Goal: Information Seeking & Learning: Learn about a topic

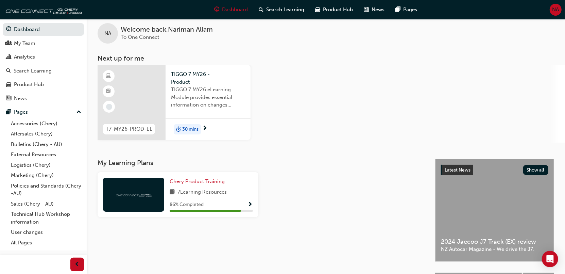
click at [176, 110] on div "TIGGO 7 MY26 eLearning Module provides essential information on changes introdu…" at bounding box center [208, 99] width 74 height 27
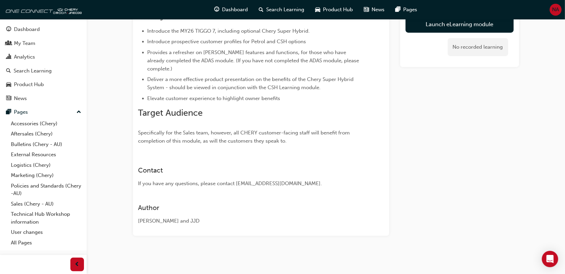
scroll to position [88, 0]
click at [445, 29] on link "Launch eLearning module" at bounding box center [460, 24] width 108 height 17
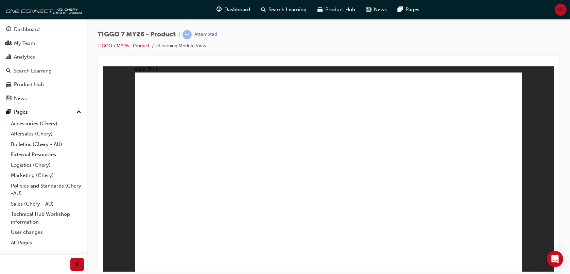
drag, startPoint x: 479, startPoint y: 251, endPoint x: 477, endPoint y: 255, distance: 4.4
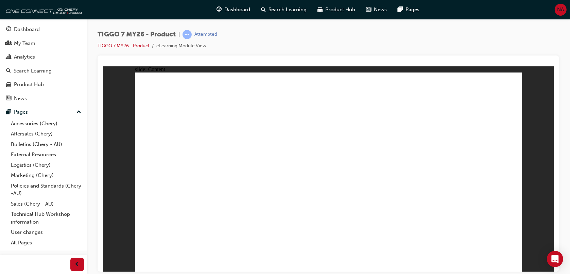
drag, startPoint x: 306, startPoint y: 100, endPoint x: 328, endPoint y: 99, distance: 22.1
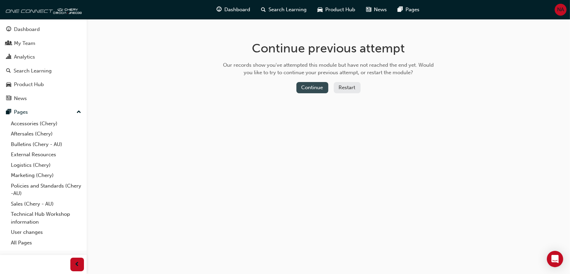
click at [315, 89] on button "Continue" at bounding box center [312, 87] width 32 height 11
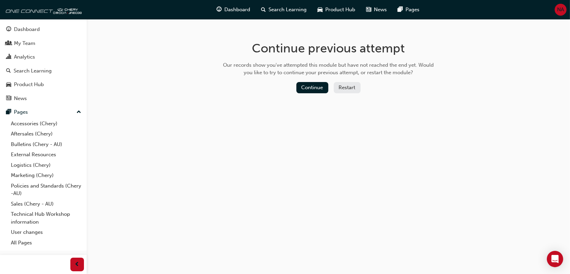
click at [349, 88] on button "Restart" at bounding box center [347, 87] width 27 height 11
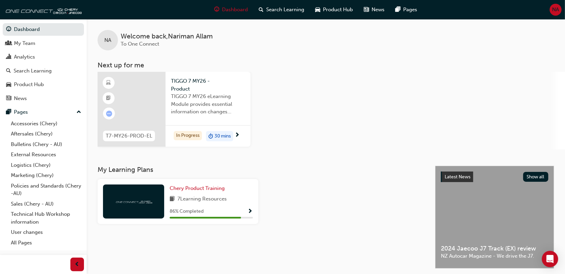
click at [207, 135] on div "30 mins" at bounding box center [219, 136] width 27 height 10
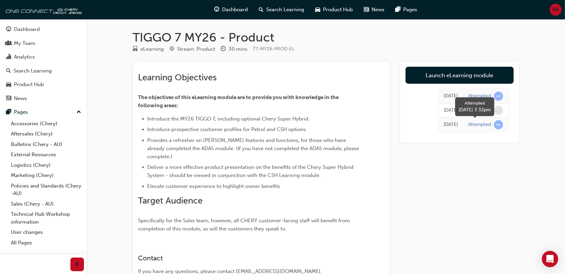
click at [498, 125] on span "learningRecordVerb_ATTEMPT-icon" at bounding box center [498, 124] width 9 height 9
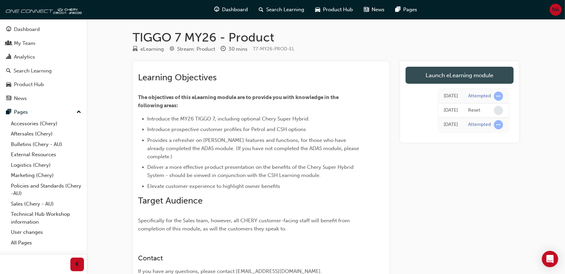
click at [441, 73] on link "Launch eLearning module" at bounding box center [460, 75] width 108 height 17
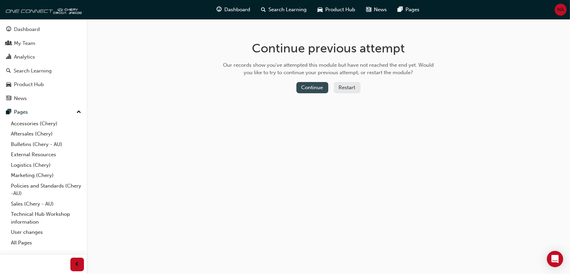
click at [321, 88] on button "Continue" at bounding box center [312, 87] width 32 height 11
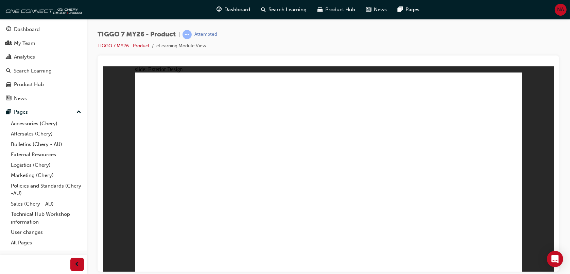
click at [554, 263] on div "Open Intercom Messenger" at bounding box center [555, 259] width 18 height 18
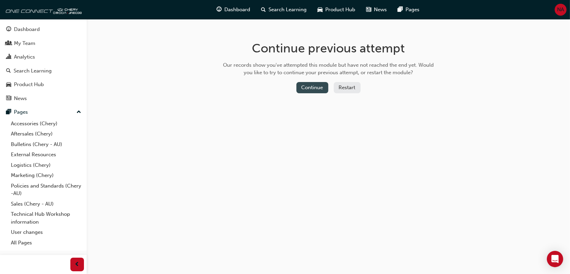
click at [312, 87] on button "Continue" at bounding box center [312, 87] width 32 height 11
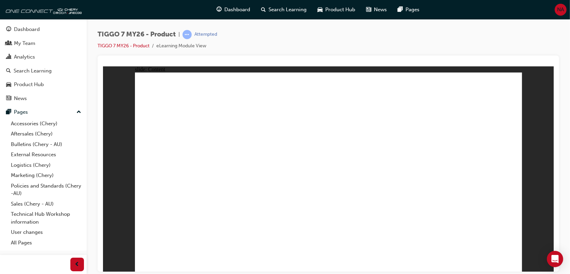
drag, startPoint x: 246, startPoint y: 182, endPoint x: 270, endPoint y: 175, distance: 24.8
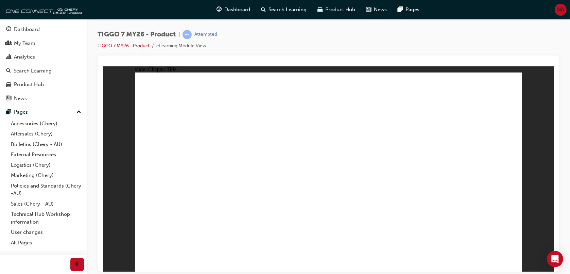
drag, startPoint x: 192, startPoint y: 136, endPoint x: 440, endPoint y: 151, distance: 247.6
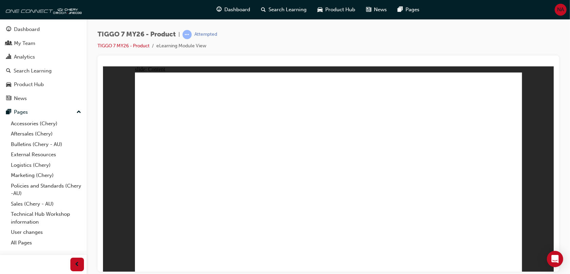
drag, startPoint x: 167, startPoint y: 180, endPoint x: 168, endPoint y: 186, distance: 5.9
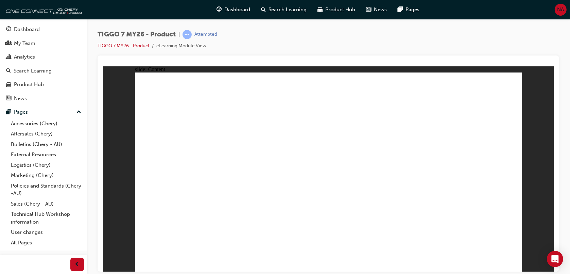
drag, startPoint x: 362, startPoint y: 133, endPoint x: 192, endPoint y: 184, distance: 177.0
drag, startPoint x: 180, startPoint y: 177, endPoint x: 321, endPoint y: 126, distance: 150.5
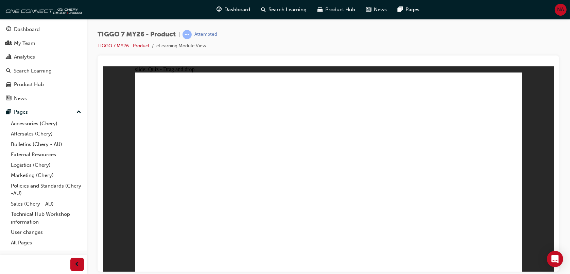
drag, startPoint x: 323, startPoint y: 91, endPoint x: 483, endPoint y: 178, distance: 182.3
drag, startPoint x: 440, startPoint y: 136, endPoint x: 411, endPoint y: 185, distance: 57.0
drag, startPoint x: 408, startPoint y: 95, endPoint x: 342, endPoint y: 183, distance: 109.6
drag, startPoint x: 479, startPoint y: 100, endPoint x: 259, endPoint y: 191, distance: 238.7
drag, startPoint x: 345, startPoint y: 131, endPoint x: 170, endPoint y: 184, distance: 182.3
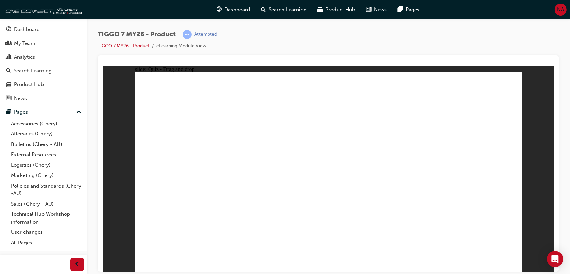
drag, startPoint x: 331, startPoint y: 211, endPoint x: 328, endPoint y: 207, distance: 5.4
drag, startPoint x: 401, startPoint y: 117, endPoint x: 346, endPoint y: 192, distance: 92.8
drag, startPoint x: 369, startPoint y: 190, endPoint x: 447, endPoint y: 106, distance: 114.7
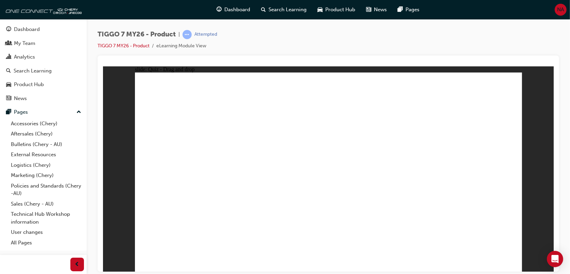
drag, startPoint x: 335, startPoint y: 116, endPoint x: 194, endPoint y: 191, distance: 159.8
drag, startPoint x: 427, startPoint y: 117, endPoint x: 210, endPoint y: 216, distance: 238.7
drag, startPoint x: 504, startPoint y: 110, endPoint x: 368, endPoint y: 187, distance: 156.3
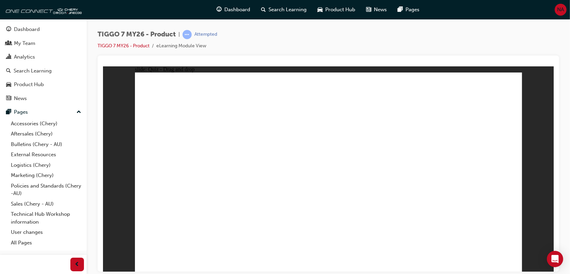
drag, startPoint x: 324, startPoint y: 95, endPoint x: 177, endPoint y: 199, distance: 179.2
drag, startPoint x: 173, startPoint y: 196, endPoint x: 333, endPoint y: 199, distance: 159.5
drag, startPoint x: 367, startPoint y: 92, endPoint x: 372, endPoint y: 196, distance: 103.8
drag, startPoint x: 403, startPoint y: 91, endPoint x: 174, endPoint y: 195, distance: 250.4
drag, startPoint x: 446, startPoint y: 92, endPoint x: 397, endPoint y: 199, distance: 117.6
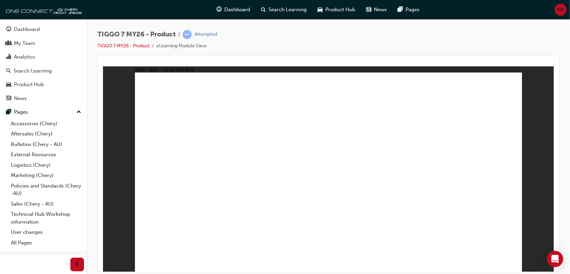
drag, startPoint x: 489, startPoint y: 92, endPoint x: 212, endPoint y: 195, distance: 295.7
drag, startPoint x: 325, startPoint y: 107, endPoint x: 246, endPoint y: 192, distance: 116.2
drag, startPoint x: 362, startPoint y: 109, endPoint x: 433, endPoint y: 196, distance: 112.6
drag, startPoint x: 410, startPoint y: 109, endPoint x: 284, endPoint y: 195, distance: 152.5
drag, startPoint x: 489, startPoint y: 111, endPoint x: 335, endPoint y: 206, distance: 180.9
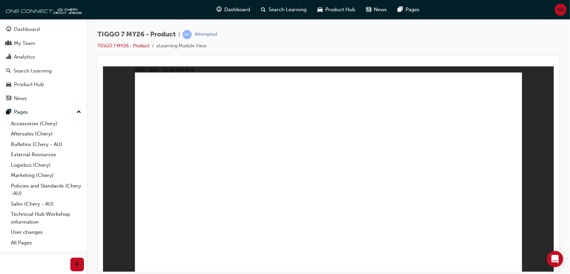
drag, startPoint x: 407, startPoint y: 127, endPoint x: 370, endPoint y: 207, distance: 88.4
drag, startPoint x: 446, startPoint y: 126, endPoint x: 180, endPoint y: 209, distance: 278.3
drag, startPoint x: 368, startPoint y: 125, endPoint x: 221, endPoint y: 205, distance: 167.2
drag, startPoint x: 452, startPoint y: 109, endPoint x: 409, endPoint y: 207, distance: 106.9
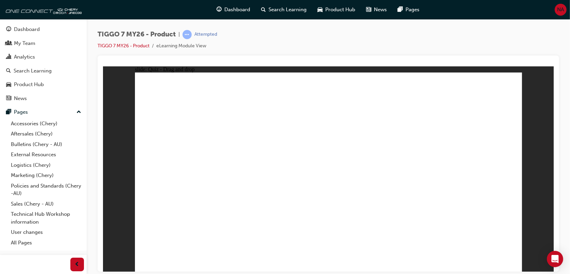
drag, startPoint x: 494, startPoint y: 108, endPoint x: 389, endPoint y: 217, distance: 151.2
drag, startPoint x: 350, startPoint y: 107, endPoint x: 234, endPoint y: 172, distance: 133.0
drag, startPoint x: 397, startPoint y: 109, endPoint x: 214, endPoint y: 190, distance: 199.7
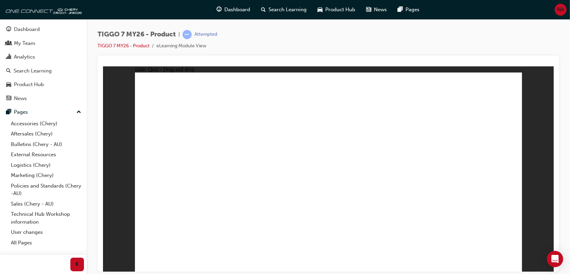
radio input "true"
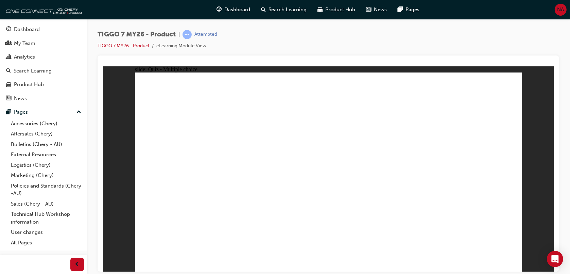
drag, startPoint x: 317, startPoint y: 92, endPoint x: 335, endPoint y: 186, distance: 96.0
drag, startPoint x: 395, startPoint y: 89, endPoint x: 410, endPoint y: 181, distance: 93.7
drag, startPoint x: 471, startPoint y: 93, endPoint x: 344, endPoint y: 196, distance: 163.1
drag, startPoint x: 329, startPoint y: 106, endPoint x: 414, endPoint y: 196, distance: 123.4
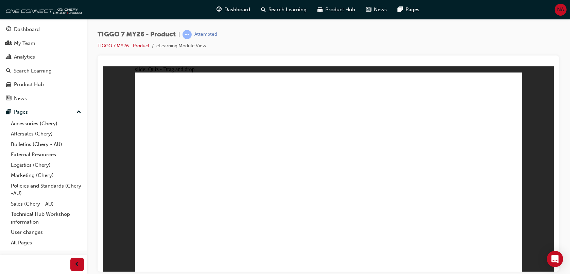
drag, startPoint x: 426, startPoint y: 109, endPoint x: 372, endPoint y: 210, distance: 114.5
drag, startPoint x: 409, startPoint y: 121, endPoint x: 423, endPoint y: 209, distance: 89.1
drag, startPoint x: 498, startPoint y: 110, endPoint x: 381, endPoint y: 226, distance: 164.7
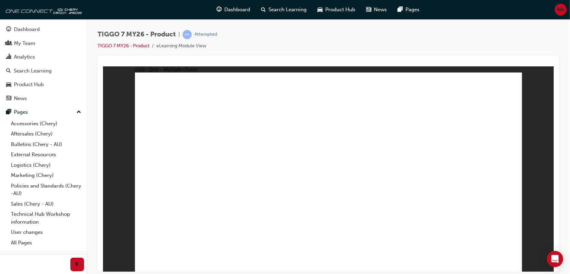
radio input "true"
drag, startPoint x: 381, startPoint y: 93, endPoint x: 239, endPoint y: 182, distance: 167.4
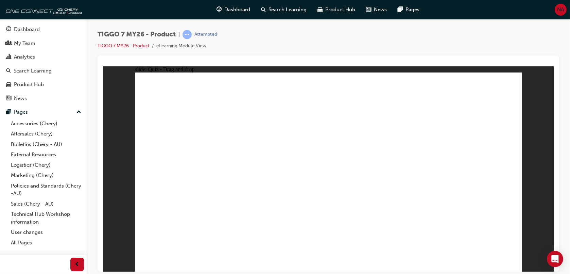
drag, startPoint x: 487, startPoint y: 96, endPoint x: 338, endPoint y: 187, distance: 174.7
drag, startPoint x: 343, startPoint y: 135, endPoint x: 159, endPoint y: 184, distance: 189.7
drag, startPoint x: 439, startPoint y: 135, endPoint x: 484, endPoint y: 185, distance: 66.4
drag, startPoint x: 307, startPoint y: 85, endPoint x: 409, endPoint y: 185, distance: 143.3
drag, startPoint x: 409, startPoint y: 185, endPoint x: 409, endPoint y: 188, distance: 3.4
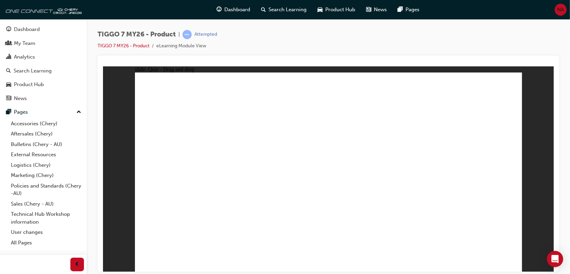
radio input "true"
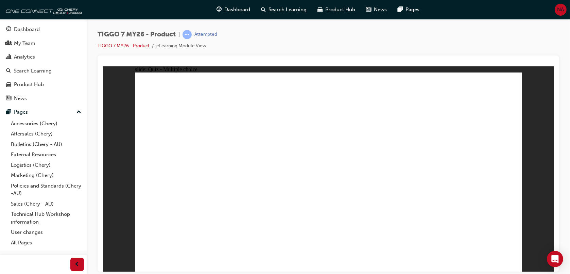
radio input "true"
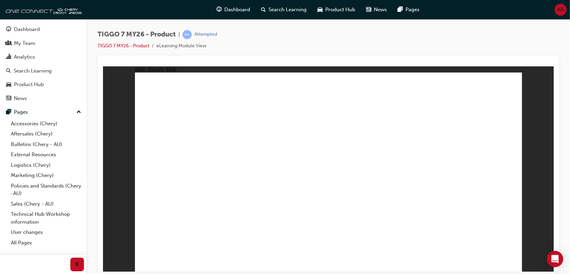
drag, startPoint x: 400, startPoint y: 95, endPoint x: 332, endPoint y: 181, distance: 109.5
drag, startPoint x: 479, startPoint y: 95, endPoint x: 400, endPoint y: 92, distance: 78.2
drag, startPoint x: 328, startPoint y: 179, endPoint x: 163, endPoint y: 182, distance: 165.9
drag, startPoint x: 439, startPoint y: 110, endPoint x: 330, endPoint y: 176, distance: 127.4
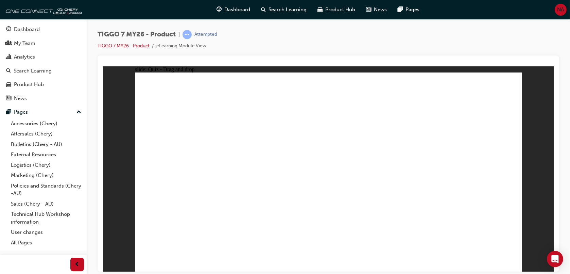
drag, startPoint x: 312, startPoint y: 90, endPoint x: 472, endPoint y: 175, distance: 181.0
drag, startPoint x: 446, startPoint y: 132, endPoint x: 421, endPoint y: 177, distance: 52.3
drag, startPoint x: 389, startPoint y: 151, endPoint x: 366, endPoint y: 136, distance: 27.0
drag, startPoint x: 334, startPoint y: 133, endPoint x: 257, endPoint y: 174, distance: 87.2
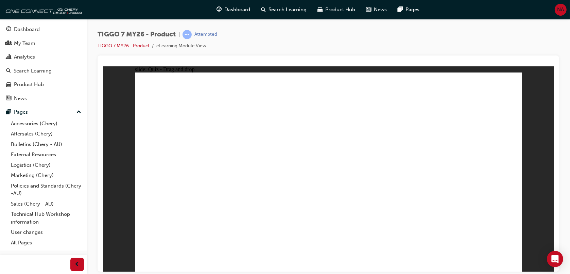
drag, startPoint x: 332, startPoint y: 118, endPoint x: 187, endPoint y: 206, distance: 170.1
drag, startPoint x: 311, startPoint y: 140, endPoint x: 200, endPoint y: 199, distance: 125.3
drag, startPoint x: 483, startPoint y: 115, endPoint x: 345, endPoint y: 207, distance: 166.0
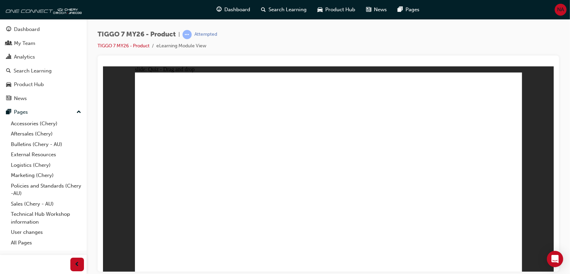
drag, startPoint x: 360, startPoint y: 124, endPoint x: 380, endPoint y: 209, distance: 87.0
drag, startPoint x: 490, startPoint y: 109, endPoint x: 378, endPoint y: 194, distance: 140.5
drag, startPoint x: 398, startPoint y: 106, endPoint x: 222, endPoint y: 186, distance: 193.6
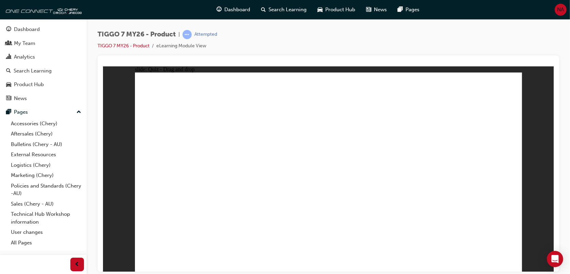
drag, startPoint x: 307, startPoint y: 117, endPoint x: 219, endPoint y: 198, distance: 119.3
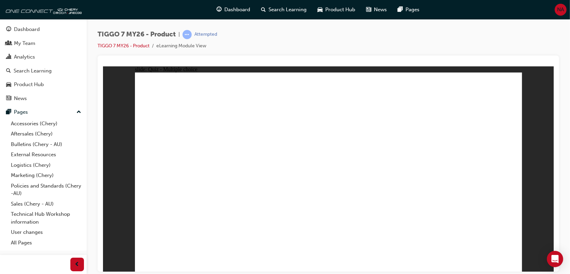
radio input "true"
drag, startPoint x: 399, startPoint y: 139, endPoint x: 399, endPoint y: 197, distance: 57.5
drag, startPoint x: 391, startPoint y: 110, endPoint x: 367, endPoint y: 177, distance: 71.5
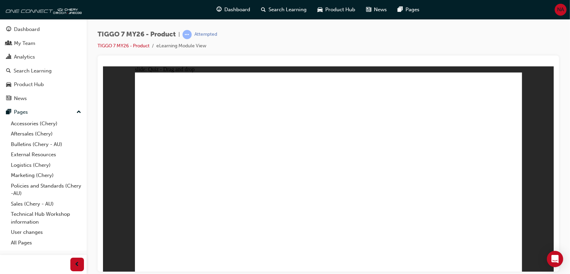
drag, startPoint x: 327, startPoint y: 108, endPoint x: 359, endPoint y: 197, distance: 94.5
drag, startPoint x: 337, startPoint y: 102, endPoint x: 379, endPoint y: 184, distance: 92.8
drag, startPoint x: 390, startPoint y: 91, endPoint x: 390, endPoint y: 199, distance: 107.8
drag, startPoint x: 450, startPoint y: 102, endPoint x: 395, endPoint y: 208, distance: 119.2
drag, startPoint x: 456, startPoint y: 108, endPoint x: 430, endPoint y: 219, distance: 114.4
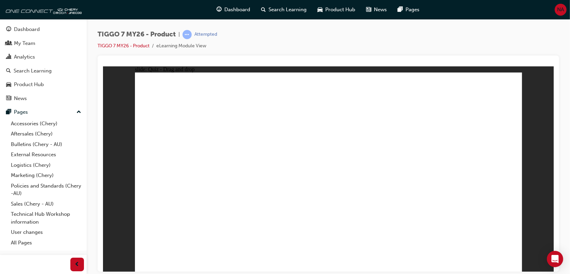
radio input "true"
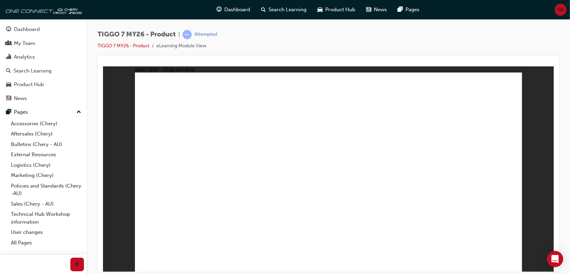
drag, startPoint x: 373, startPoint y: 131, endPoint x: 267, endPoint y: 184, distance: 118.4
drag, startPoint x: 445, startPoint y: 139, endPoint x: 486, endPoint y: 181, distance: 58.7
drag, startPoint x: 333, startPoint y: 95, endPoint x: 197, endPoint y: 184, distance: 162.1
drag, startPoint x: 466, startPoint y: 101, endPoint x: 318, endPoint y: 189, distance: 172.6
drag, startPoint x: 353, startPoint y: 136, endPoint x: 399, endPoint y: 185, distance: 67.1
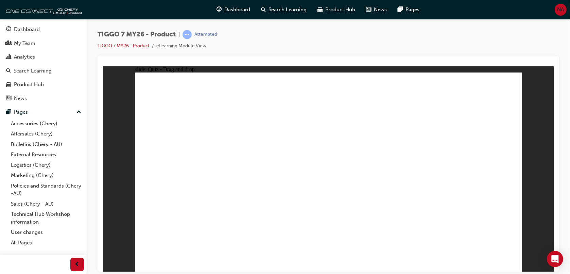
radio input "true"
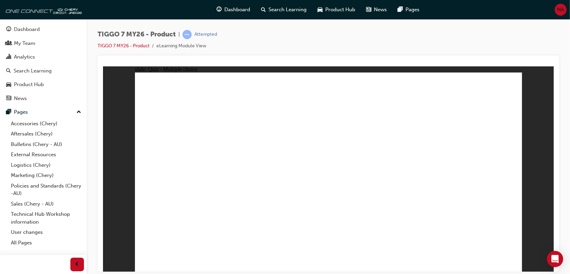
radio input "true"
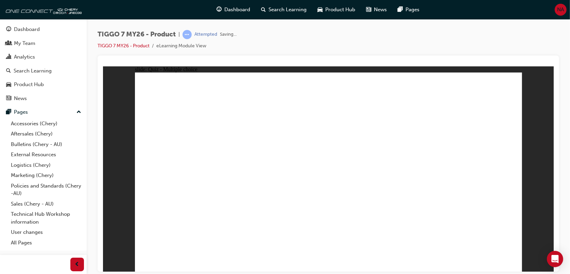
drag, startPoint x: 327, startPoint y: 95, endPoint x: 482, endPoint y: 174, distance: 174.5
drag, startPoint x: 409, startPoint y: 97, endPoint x: 194, endPoint y: 186, distance: 232.3
drag, startPoint x: 360, startPoint y: 136, endPoint x: 256, endPoint y: 182, distance: 114.2
drag, startPoint x: 435, startPoint y: 134, endPoint x: 404, endPoint y: 178, distance: 54.7
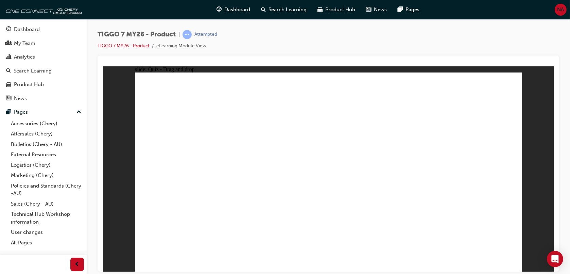
drag, startPoint x: 402, startPoint y: 138, endPoint x: 331, endPoint y: 176, distance: 80.2
drag, startPoint x: 314, startPoint y: 126, endPoint x: 183, endPoint y: 194, distance: 148.3
drag, startPoint x: 395, startPoint y: 122, endPoint x: 184, endPoint y: 211, distance: 229.0
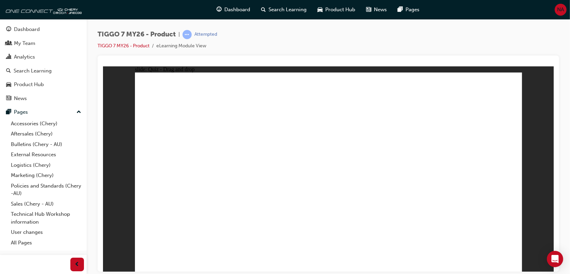
drag, startPoint x: 486, startPoint y: 107, endPoint x: 377, endPoint y: 187, distance: 135.7
drag, startPoint x: 397, startPoint y: 124, endPoint x: 394, endPoint y: 185, distance: 61.3
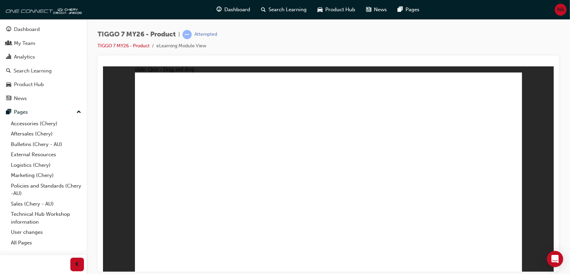
drag, startPoint x: 337, startPoint y: 110, endPoint x: 220, endPoint y: 181, distance: 136.3
drag, startPoint x: 395, startPoint y: 113, endPoint x: 283, endPoint y: 191, distance: 136.8
drag, startPoint x: 470, startPoint y: 107, endPoint x: 374, endPoint y: 195, distance: 129.9
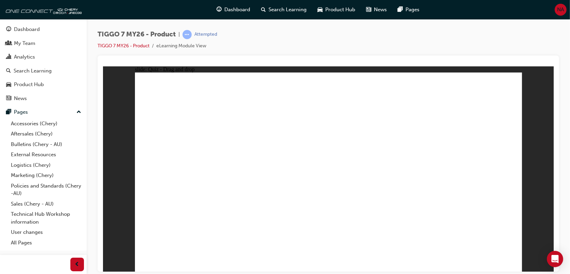
radio input "true"
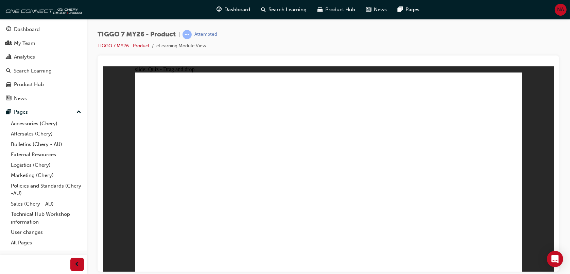
drag, startPoint x: 403, startPoint y: 189, endPoint x: 399, endPoint y: 195, distance: 6.8
drag, startPoint x: 411, startPoint y: 127, endPoint x: 406, endPoint y: 201, distance: 74.3
drag, startPoint x: 331, startPoint y: 106, endPoint x: 358, endPoint y: 212, distance: 109.4
drag, startPoint x: 335, startPoint y: 94, endPoint x: 363, endPoint y: 186, distance: 96.1
drag, startPoint x: 410, startPoint y: 94, endPoint x: 433, endPoint y: 165, distance: 74.8
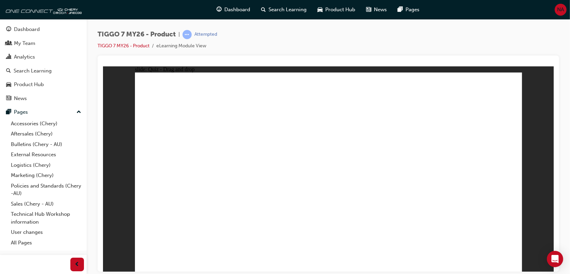
drag, startPoint x: 445, startPoint y: 114, endPoint x: 441, endPoint y: 130, distance: 16.5
drag, startPoint x: 436, startPoint y: 124, endPoint x: 400, endPoint y: 189, distance: 74.4
drag, startPoint x: 475, startPoint y: 94, endPoint x: 402, endPoint y: 187, distance: 118.8
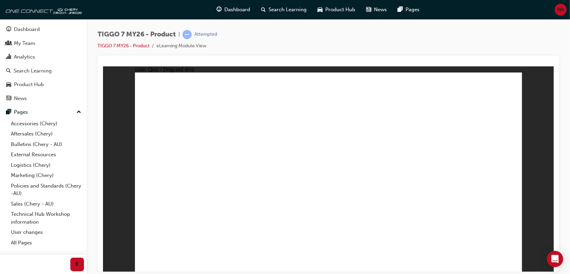
radio input "true"
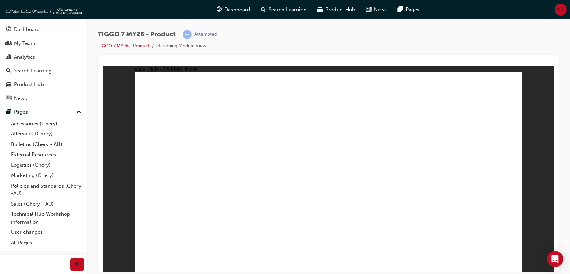
drag, startPoint x: 440, startPoint y: 140, endPoint x: 483, endPoint y: 190, distance: 65.9
drag, startPoint x: 312, startPoint y: 97, endPoint x: 327, endPoint y: 96, distance: 14.3
drag, startPoint x: 385, startPoint y: 104, endPoint x: 249, endPoint y: 177, distance: 154.3
drag, startPoint x: 360, startPoint y: 142, endPoint x: 185, endPoint y: 193, distance: 182.4
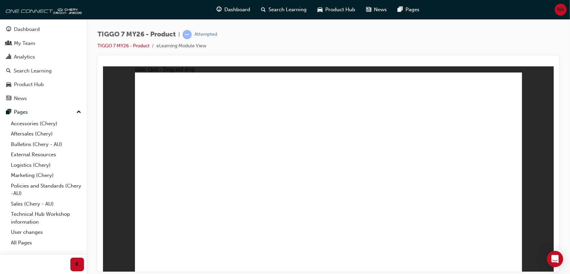
drag, startPoint x: 463, startPoint y: 105, endPoint x: 322, endPoint y: 186, distance: 162.6
drag, startPoint x: 327, startPoint y: 107, endPoint x: 405, endPoint y: 192, distance: 115.5
radio input "true"
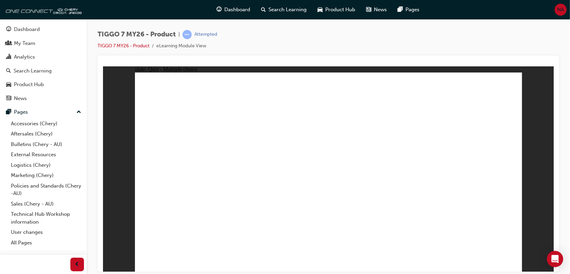
radio input "true"
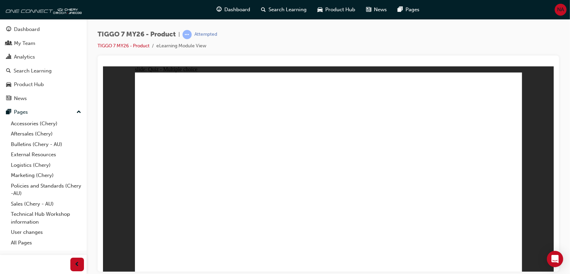
drag, startPoint x: 389, startPoint y: 96, endPoint x: 322, endPoint y: 183, distance: 109.6
drag, startPoint x: 311, startPoint y: 91, endPoint x: 475, endPoint y: 181, distance: 186.8
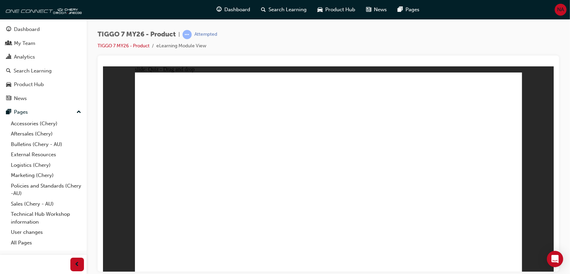
drag, startPoint x: 467, startPoint y: 88, endPoint x: 174, endPoint y: 176, distance: 306.2
drag, startPoint x: 361, startPoint y: 136, endPoint x: 261, endPoint y: 188, distance: 113.3
drag, startPoint x: 432, startPoint y: 135, endPoint x: 406, endPoint y: 185, distance: 56.4
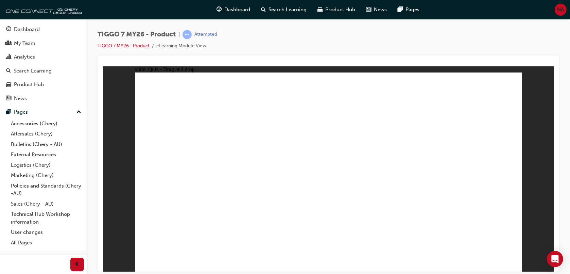
drag, startPoint x: 332, startPoint y: 114, endPoint x: 191, endPoint y: 187, distance: 158.4
drag, startPoint x: 406, startPoint y: 118, endPoint x: 190, endPoint y: 207, distance: 234.0
drag, startPoint x: 475, startPoint y: 105, endPoint x: 335, endPoint y: 193, distance: 165.1
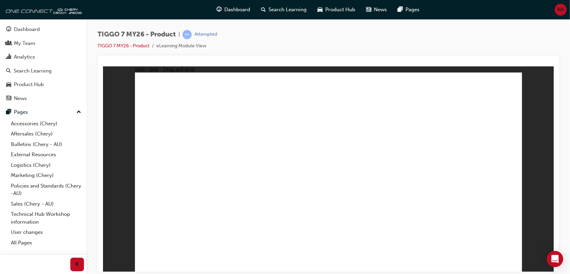
drag, startPoint x: 359, startPoint y: 127, endPoint x: 332, endPoint y: 211, distance: 88.2
drag, startPoint x: 342, startPoint y: 108, endPoint x: 232, endPoint y: 173, distance: 128.0
drag, startPoint x: 445, startPoint y: 101, endPoint x: 379, endPoint y: 118, distance: 68.5
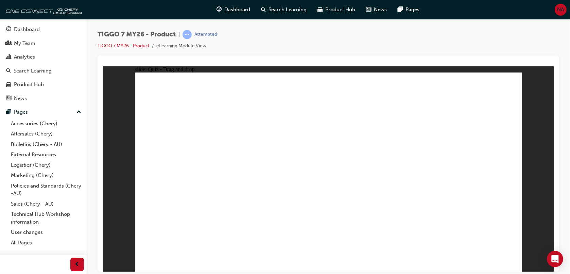
drag, startPoint x: 393, startPoint y: 102, endPoint x: 202, endPoint y: 181, distance: 206.2
drag, startPoint x: 496, startPoint y: 104, endPoint x: 392, endPoint y: 166, distance: 120.9
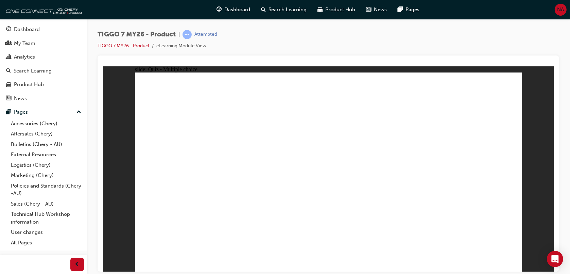
radio input "true"
drag, startPoint x: 329, startPoint y: 90, endPoint x: 345, endPoint y: 194, distance: 105.0
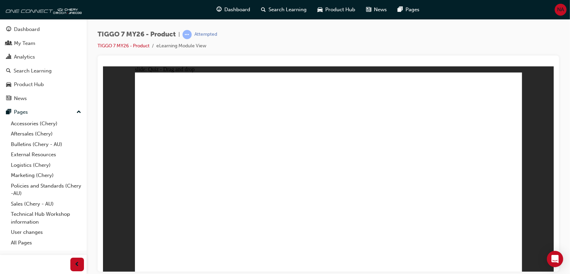
drag, startPoint x: 350, startPoint y: 101, endPoint x: 328, endPoint y: 111, distance: 24.1
drag, startPoint x: 329, startPoint y: 104, endPoint x: 331, endPoint y: 148, distance: 43.9
drag, startPoint x: 331, startPoint y: 148, endPoint x: 334, endPoint y: 182, distance: 33.5
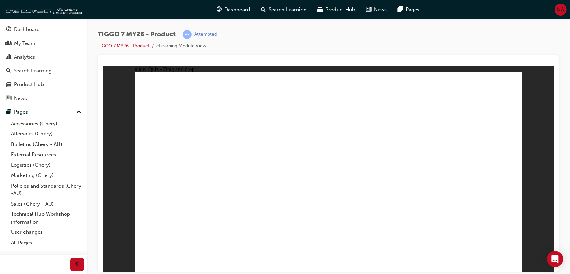
drag, startPoint x: 388, startPoint y: 96, endPoint x: 364, endPoint y: 203, distance: 110.2
drag, startPoint x: 404, startPoint y: 120, endPoint x: 338, endPoint y: 210, distance: 111.4
drag, startPoint x: 394, startPoint y: 104, endPoint x: 396, endPoint y: 213, distance: 109.5
drag, startPoint x: 339, startPoint y: 109, endPoint x: 346, endPoint y: 204, distance: 94.8
drag, startPoint x: 474, startPoint y: 110, endPoint x: 411, endPoint y: 205, distance: 113.8
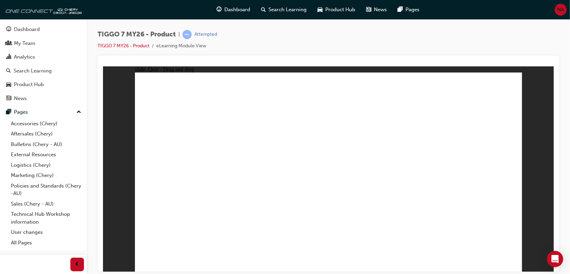
drag, startPoint x: 460, startPoint y: 93, endPoint x: 391, endPoint y: 223, distance: 147.1
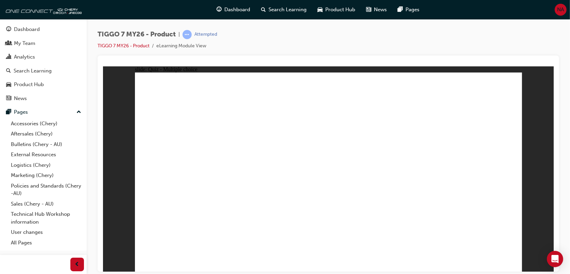
radio input "true"
drag, startPoint x: 438, startPoint y: 132, endPoint x: 486, endPoint y: 182, distance: 69.5
drag, startPoint x: 409, startPoint y: 93, endPoint x: 273, endPoint y: 177, distance: 160.0
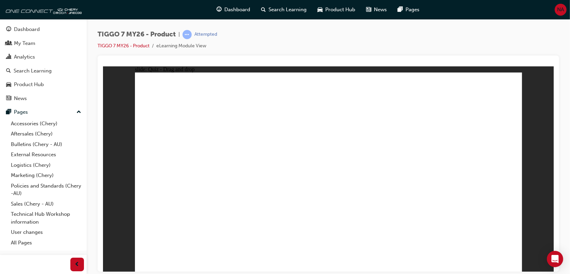
drag, startPoint x: 465, startPoint y: 96, endPoint x: 169, endPoint y: 184, distance: 308.5
drag, startPoint x: 353, startPoint y: 132, endPoint x: 329, endPoint y: 182, distance: 56.3
drag, startPoint x: 336, startPoint y: 85, endPoint x: 427, endPoint y: 176, distance: 128.6
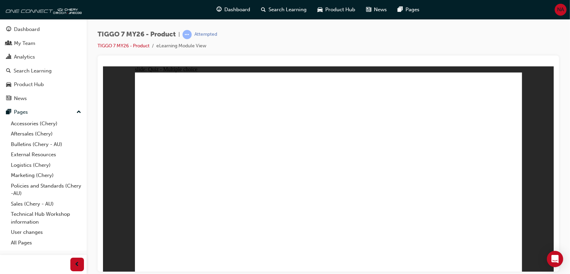
radio input "true"
